Goal: Find specific page/section: Find specific page/section

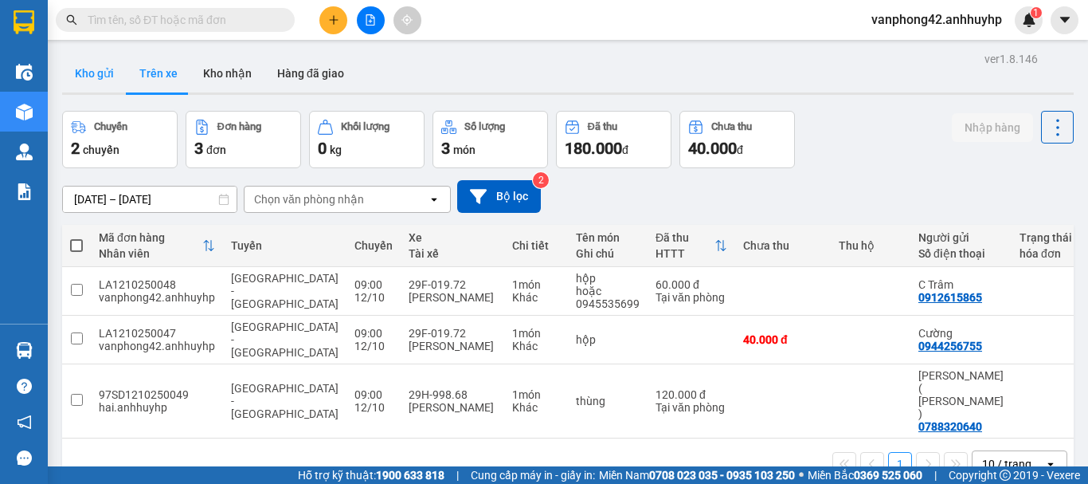
click at [80, 74] on button "Kho gửi" at bounding box center [94, 73] width 65 height 38
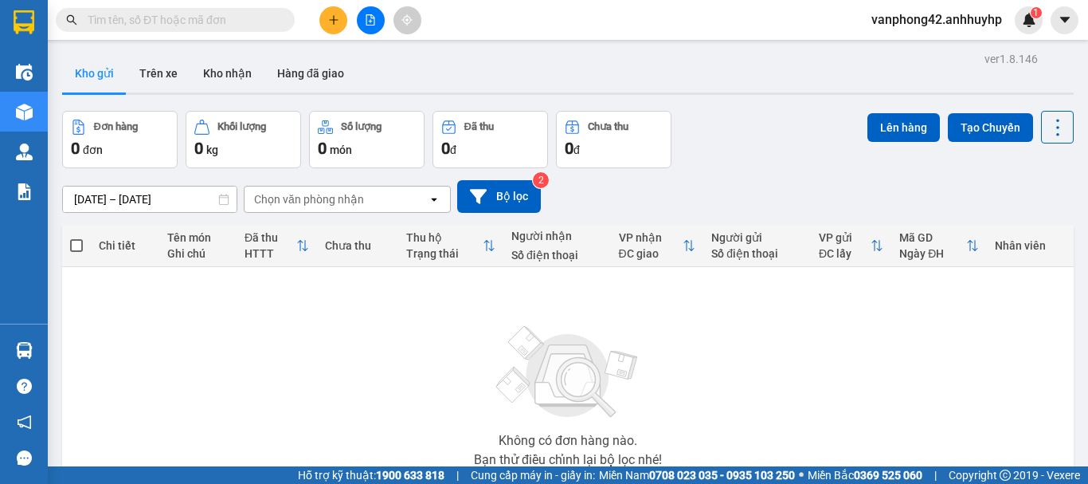
click at [140, 200] on div "ver 1.8.146 Kho gửi Trên xe Kho nhận Hàng đã giao Đơn hàng 0 đơn Khối lượng 0 k…" at bounding box center [568, 311] width 1024 height 526
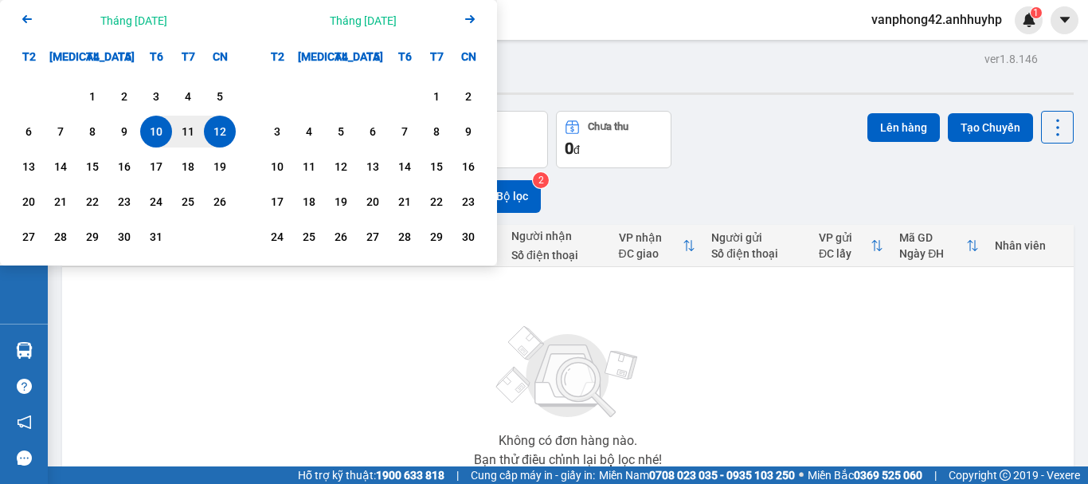
click at [352, 388] on div "Không có đơn hàng nào. Bạn thử điều chỉnh lại bộ lọc nhé!" at bounding box center [568, 391] width 996 height 239
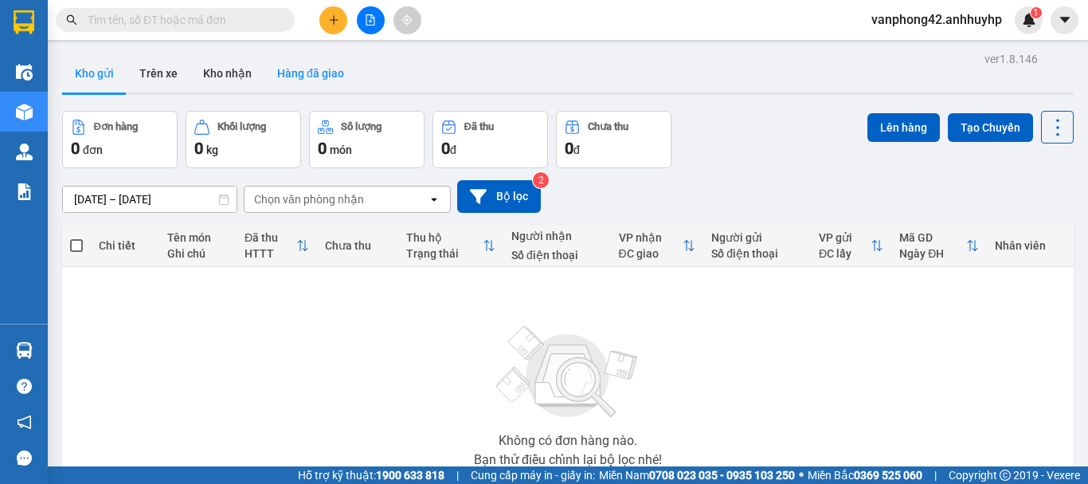
click at [294, 67] on button "Hàng đã giao" at bounding box center [310, 73] width 92 height 38
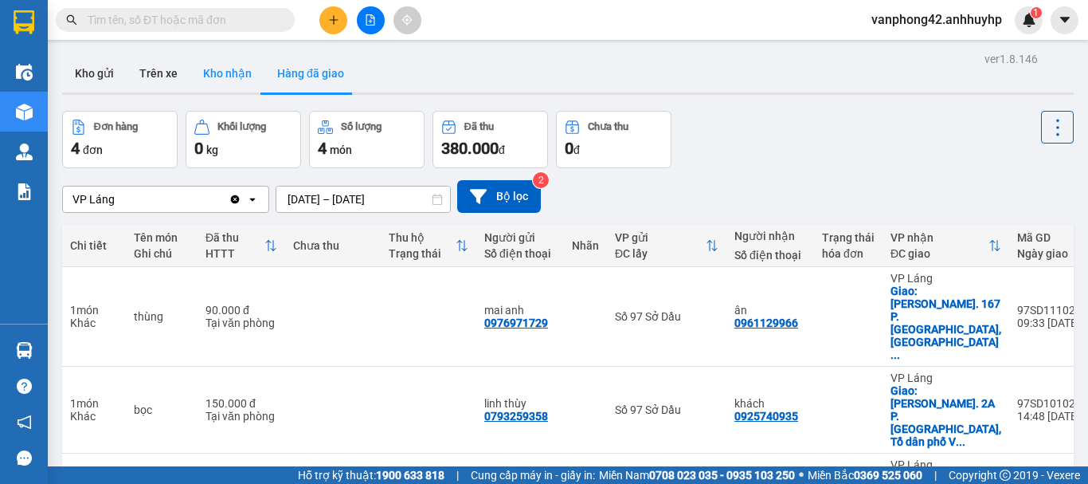
click at [217, 68] on button "Kho nhận" at bounding box center [227, 73] width 74 height 38
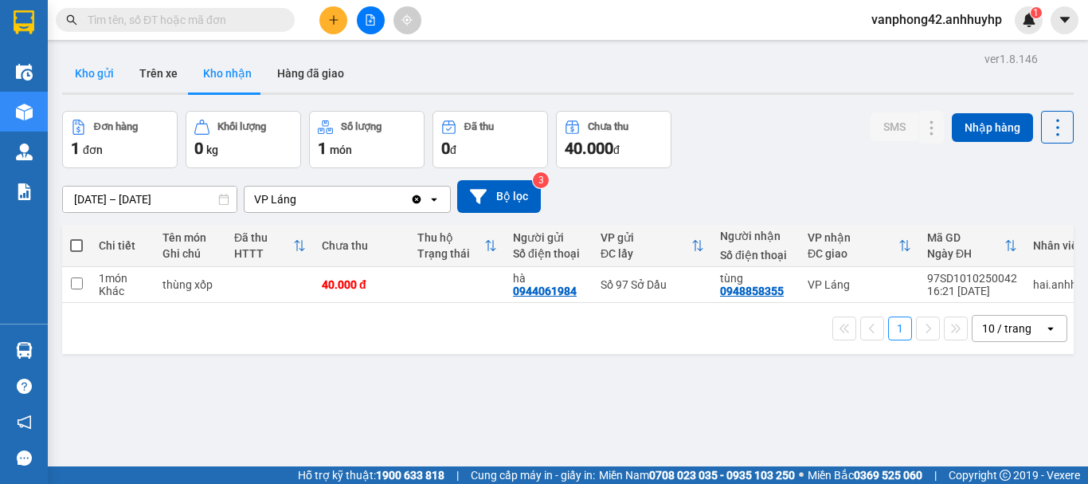
click at [84, 84] on button "Kho gửi" at bounding box center [94, 73] width 65 height 38
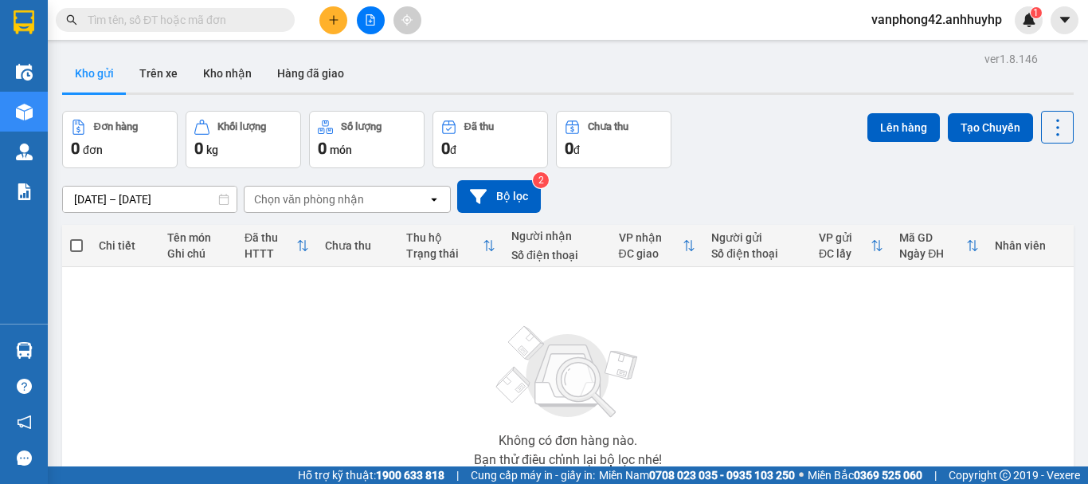
click at [293, 196] on div "Chọn văn phòng nhận" at bounding box center [309, 199] width 110 height 16
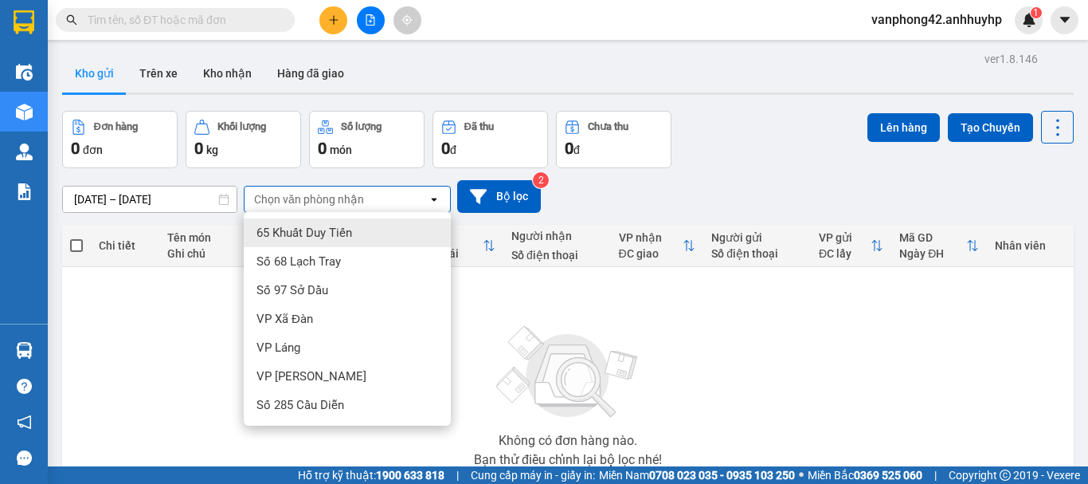
click at [181, 292] on div "Không có đơn hàng nào. Bạn thử điều chỉnh lại bộ lọc nhé!" at bounding box center [568, 391] width 996 height 239
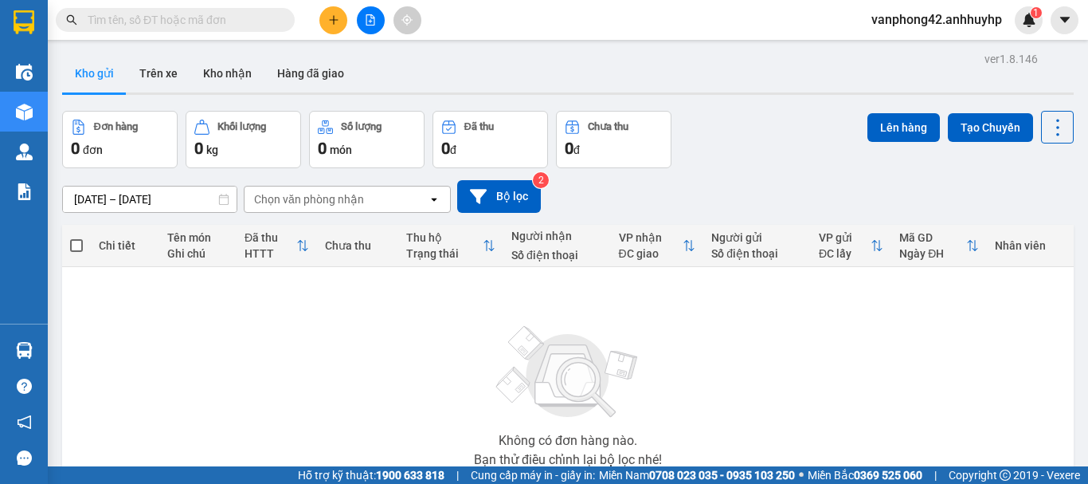
click at [131, 201] on div "ver 1.8.146 Kho gửi Trên xe Kho nhận Hàng đã giao Đơn hàng 0 đơn Khối lượng 0 k…" at bounding box center [568, 311] width 1024 height 526
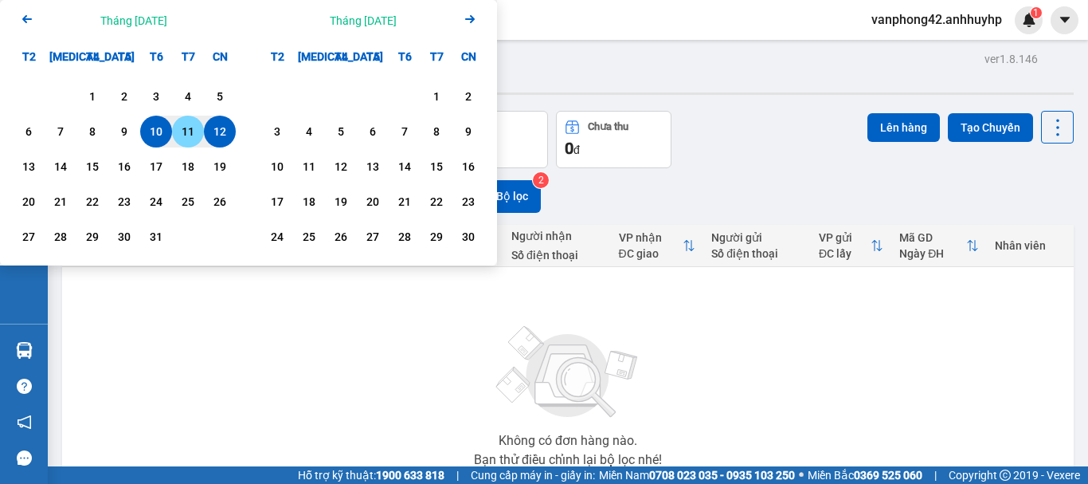
click at [176, 130] on div "11" at bounding box center [188, 132] width 32 height 32
click at [206, 127] on div "12" at bounding box center [220, 132] width 32 height 32
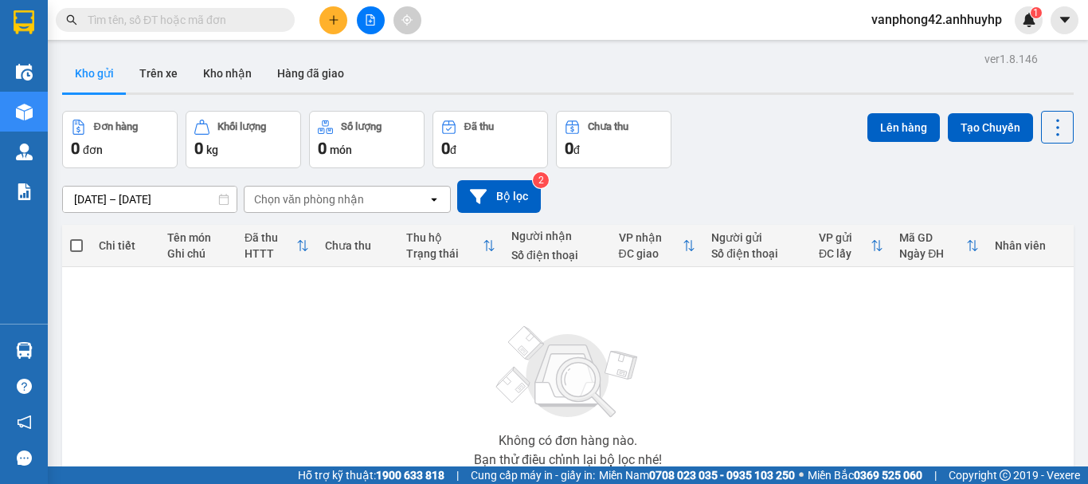
click at [148, 193] on div "ver 1.8.146 Kho gửi Trên xe Kho nhận Hàng đã giao Đơn hàng 0 đơn Khối lượng 0 k…" at bounding box center [568, 311] width 1024 height 526
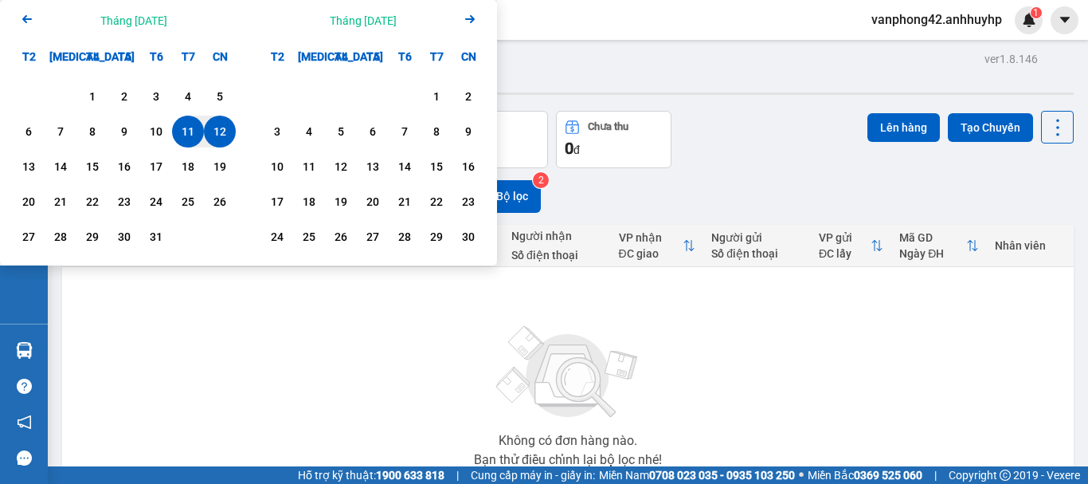
click at [226, 136] on div "12" at bounding box center [220, 131] width 22 height 19
type input "[DATE] – [DATE]"
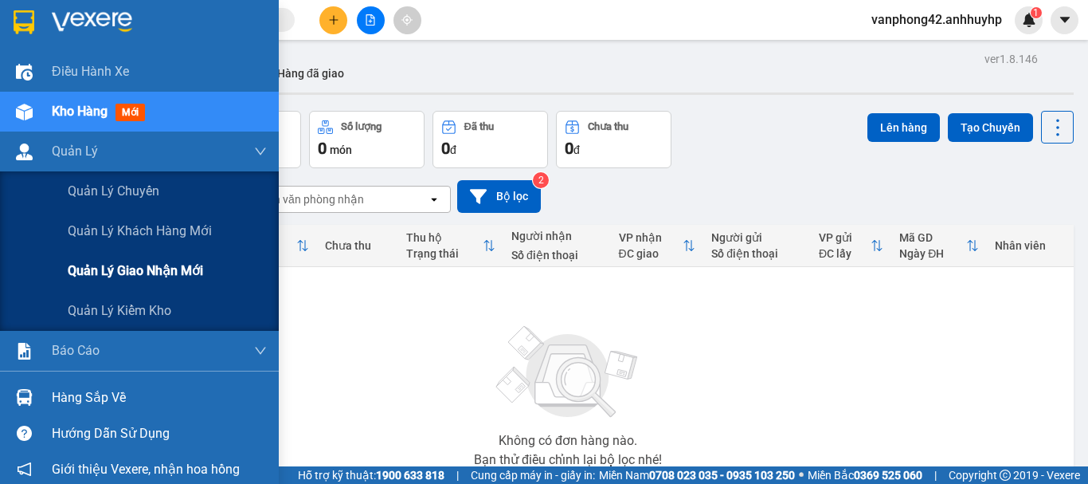
click at [163, 268] on span "Quản lý giao nhận mới" at bounding box center [135, 270] width 135 height 20
